Goal: Check status

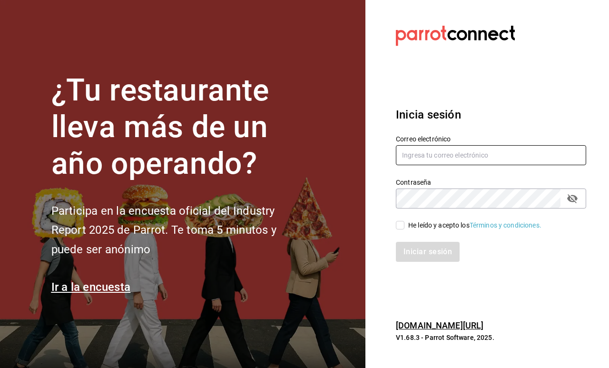
type input "[EMAIL_ADDRESS][DOMAIN_NAME]"
click at [427, 224] on div "He leído y acepto los Términos y condiciones." at bounding box center [475, 225] width 133 height 10
click at [405, 224] on input "He leído y acepto los Términos y condiciones." at bounding box center [400, 225] width 9 height 9
checkbox input "true"
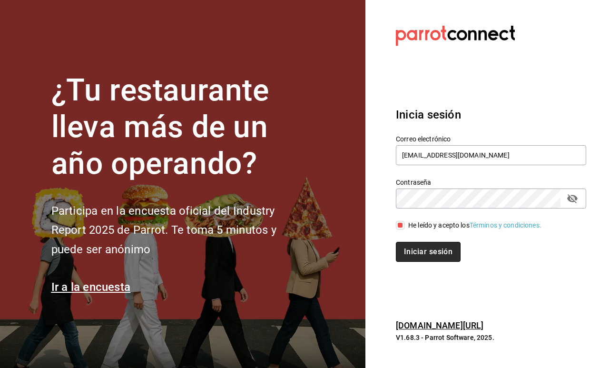
click at [432, 244] on button "Iniciar sesión" at bounding box center [428, 252] width 65 height 20
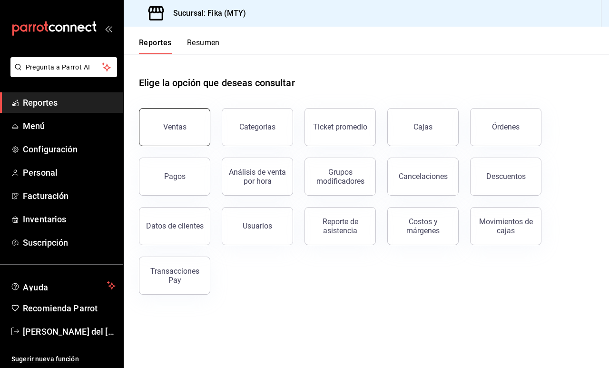
click at [176, 135] on button "Ventas" at bounding box center [174, 127] width 71 height 38
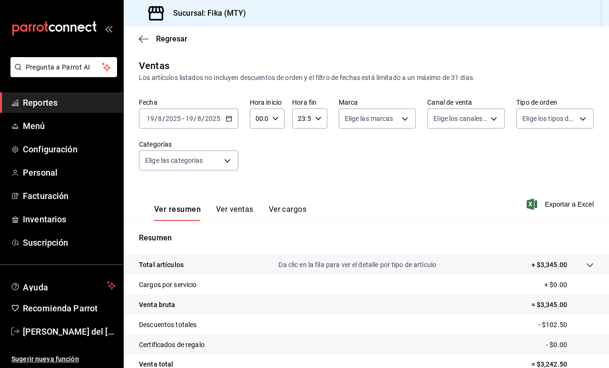
click at [275, 120] on \(Stroke\) "button" at bounding box center [276, 118] width 6 height 3
click at [259, 165] on span "15" at bounding box center [258, 162] width 2 height 8
click at [218, 208] on div at bounding box center [304, 184] width 609 height 368
click at [229, 210] on button "Ver ventas" at bounding box center [235, 213] width 38 height 16
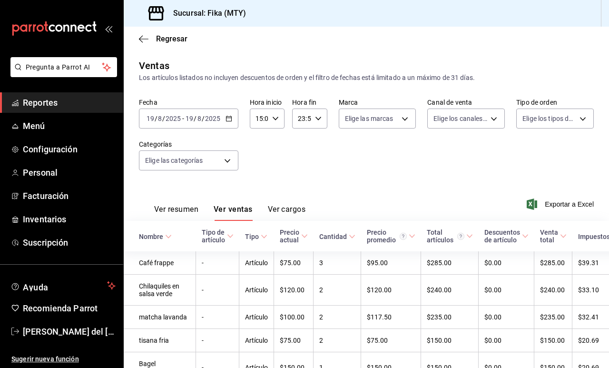
click at [260, 120] on input "15:00" at bounding box center [259, 118] width 19 height 19
click at [259, 150] on span "07" at bounding box center [258, 146] width 2 height 8
type input "07:00"
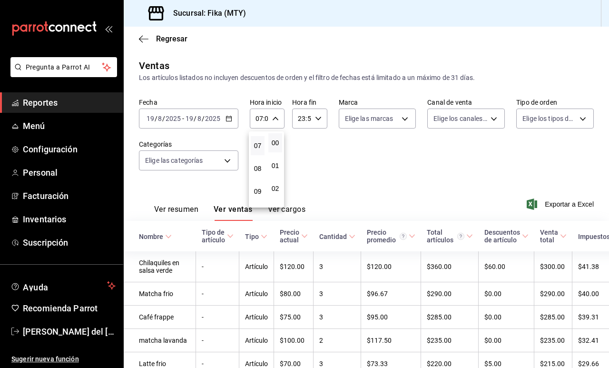
click at [326, 164] on div at bounding box center [304, 184] width 609 height 368
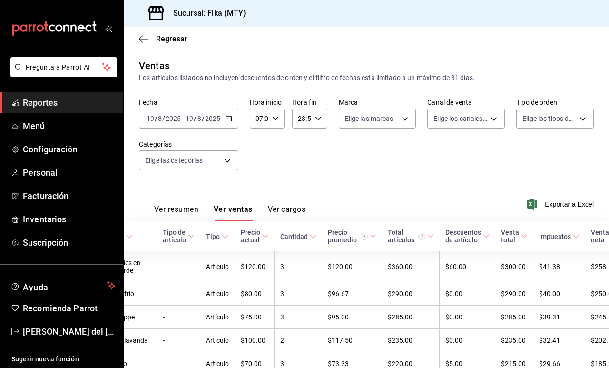
click at [404, 169] on div "Fecha 2025-08-19 19 / 8 / 2025 - 2025-08-19 19 / 8 / 2025 Hora inicio 07:00 Hor…" at bounding box center [366, 140] width 455 height 84
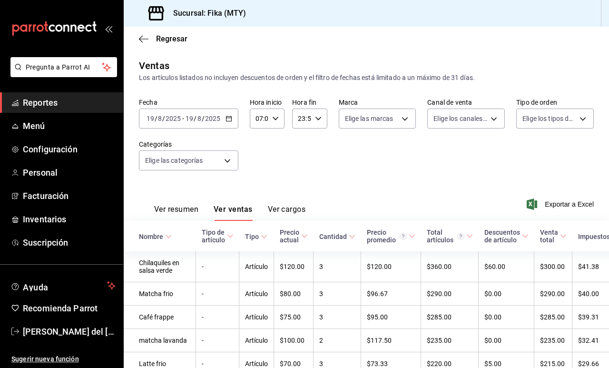
click at [375, 75] on div "Los artículos listados no incluyen descuentos de orden y el filtro de fechas es…" at bounding box center [366, 78] width 455 height 10
click at [142, 40] on icon "button" at bounding box center [144, 39] width 10 height 9
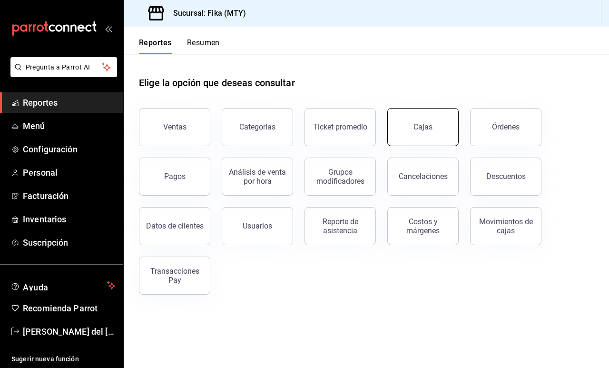
click at [424, 126] on div "Cajas" at bounding box center [423, 126] width 19 height 9
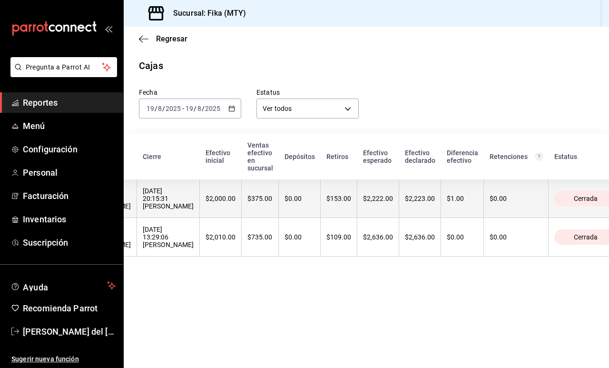
scroll to position [0, 59]
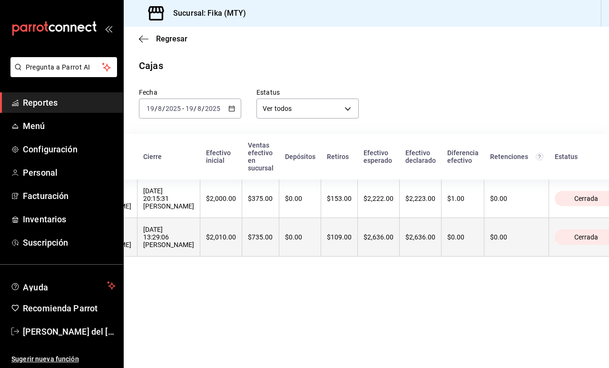
click at [549, 235] on th "Cerrada" at bounding box center [591, 237] width 84 height 39
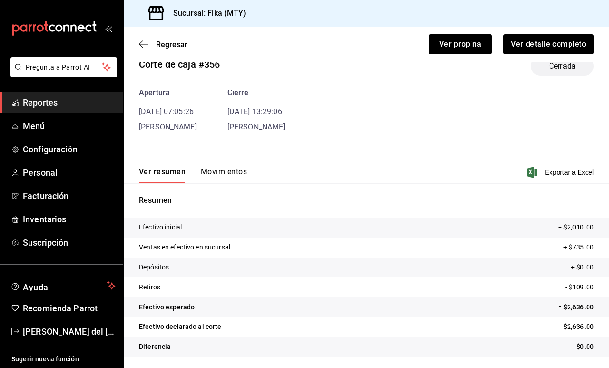
click at [235, 162] on div "Ver resumen Movimientos Exportar a Excel" at bounding box center [367, 170] width 486 height 28
click at [235, 171] on button "Movimientos" at bounding box center [224, 175] width 46 height 16
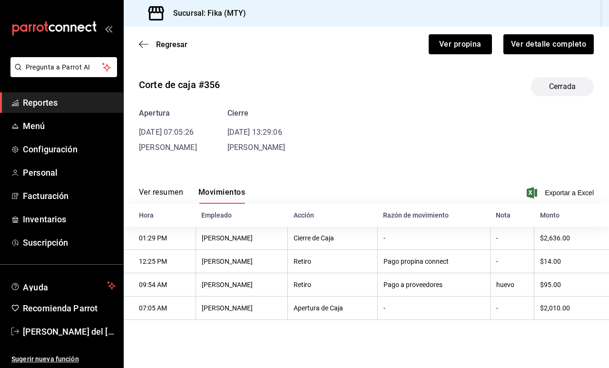
click at [158, 188] on button "Ver resumen" at bounding box center [161, 196] width 44 height 16
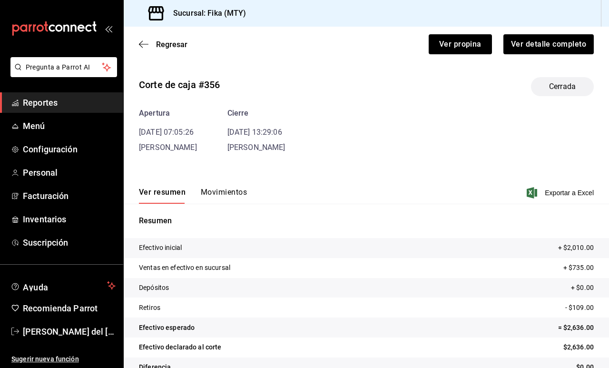
click at [419, 116] on div "Apertura 19/08/25 07:05:26 melissa villareal Cierre 19/08/25 13:29:06 carlos ca…" at bounding box center [366, 131] width 455 height 46
click at [225, 194] on button "Movimientos" at bounding box center [224, 196] width 46 height 16
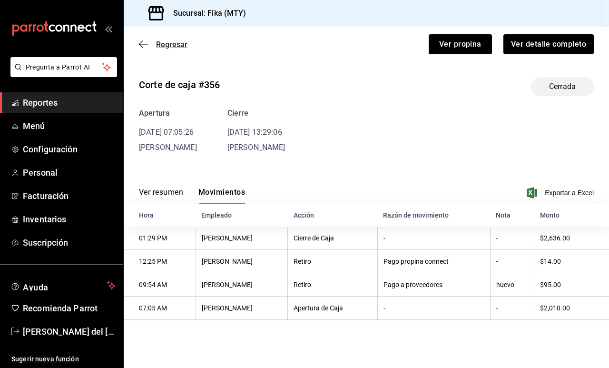
click at [143, 42] on icon "button" at bounding box center [144, 44] width 10 height 9
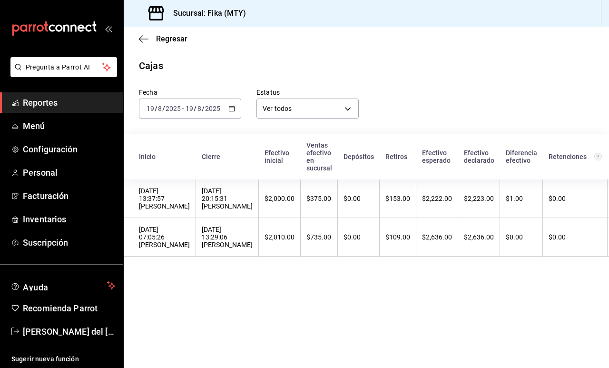
click at [226, 111] on div "2025-08-19 19 / 8 / 2025 - 2025-08-19 19 / 8 / 2025" at bounding box center [190, 109] width 102 height 20
click at [186, 40] on span "Regresar" at bounding box center [171, 38] width 31 height 9
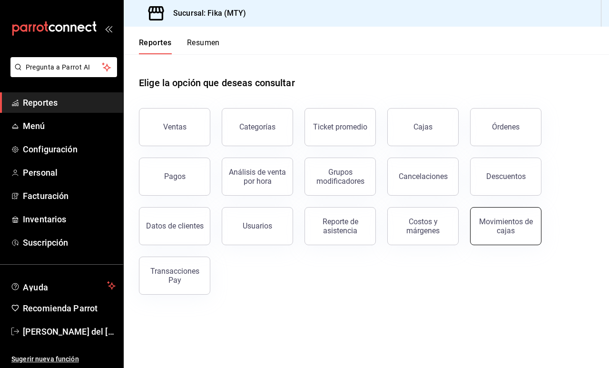
click at [503, 225] on div "Movimientos de cajas" at bounding box center [506, 226] width 59 height 18
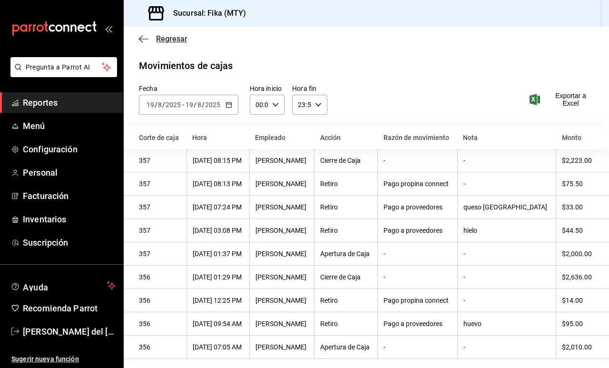
click at [144, 37] on icon "button" at bounding box center [144, 39] width 10 height 9
